Goal: Navigation & Orientation: Find specific page/section

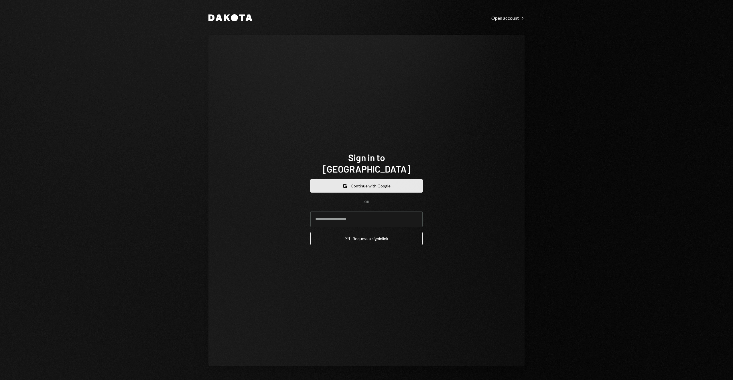
click at [358, 181] on button "Google Continue with Google" at bounding box center [366, 185] width 112 height 13
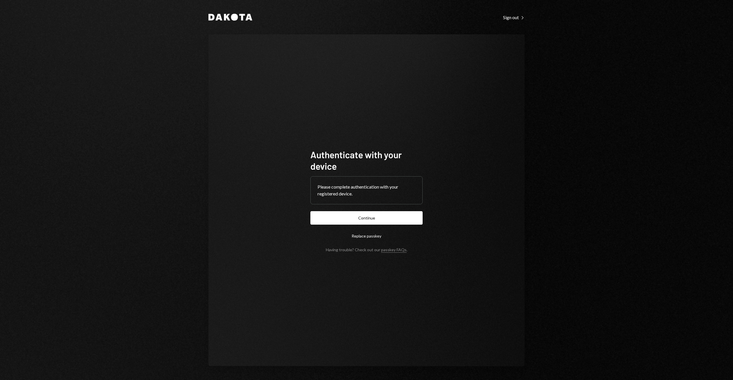
click at [378, 224] on button "Continue" at bounding box center [366, 217] width 112 height 13
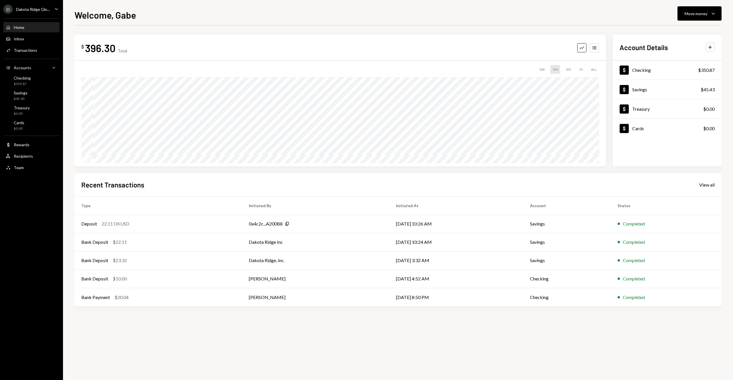
click at [264, 10] on div "Welcome, Gabe Move money Caret Down" at bounding box center [397, 14] width 647 height 13
click at [224, 24] on div "Welcome, Gabe Move money Caret Down $ 396.30 Total Graph Accounts 1W 1M 3M 1Y A…" at bounding box center [397, 194] width 647 height 372
